Goal: Information Seeking & Learning: Learn about a topic

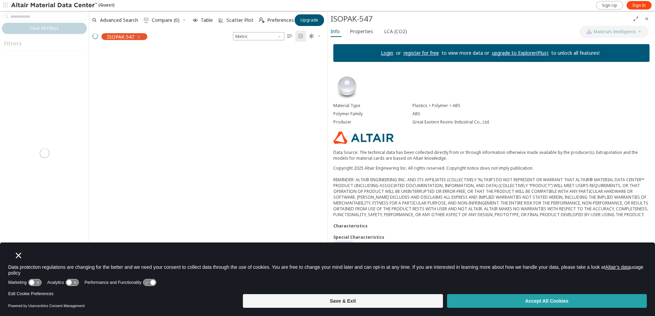
scroll to position [247, 233]
click at [539, 300] on button "Accept All Cookies" at bounding box center [547, 302] width 200 height 14
